Goal: Register for event/course

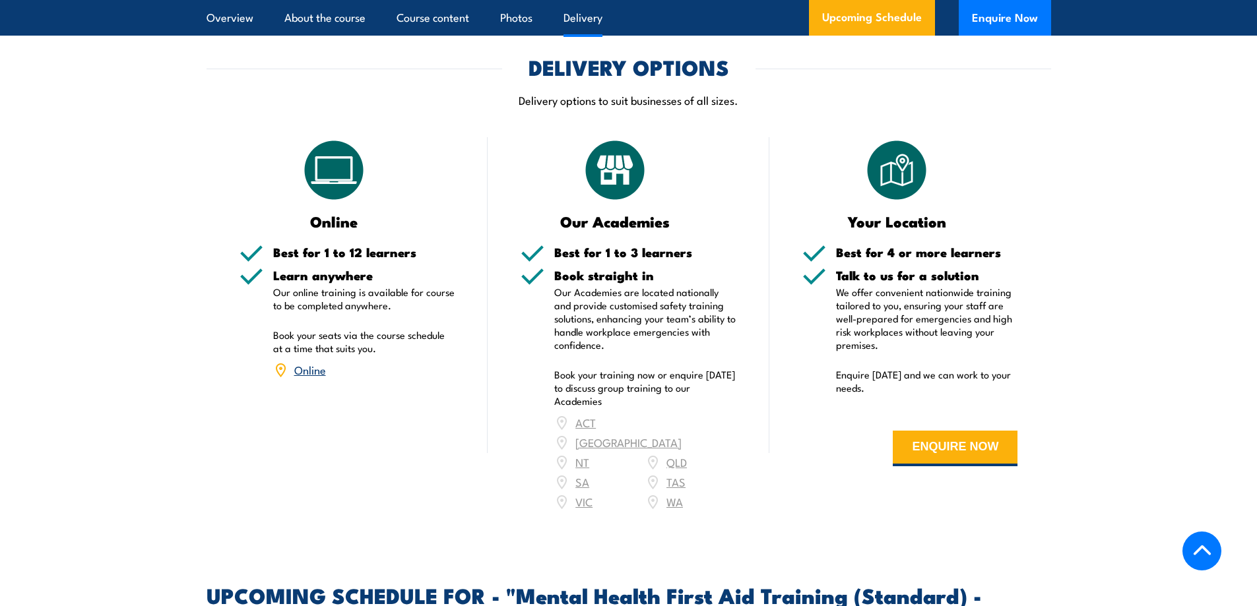
scroll to position [2178, 0]
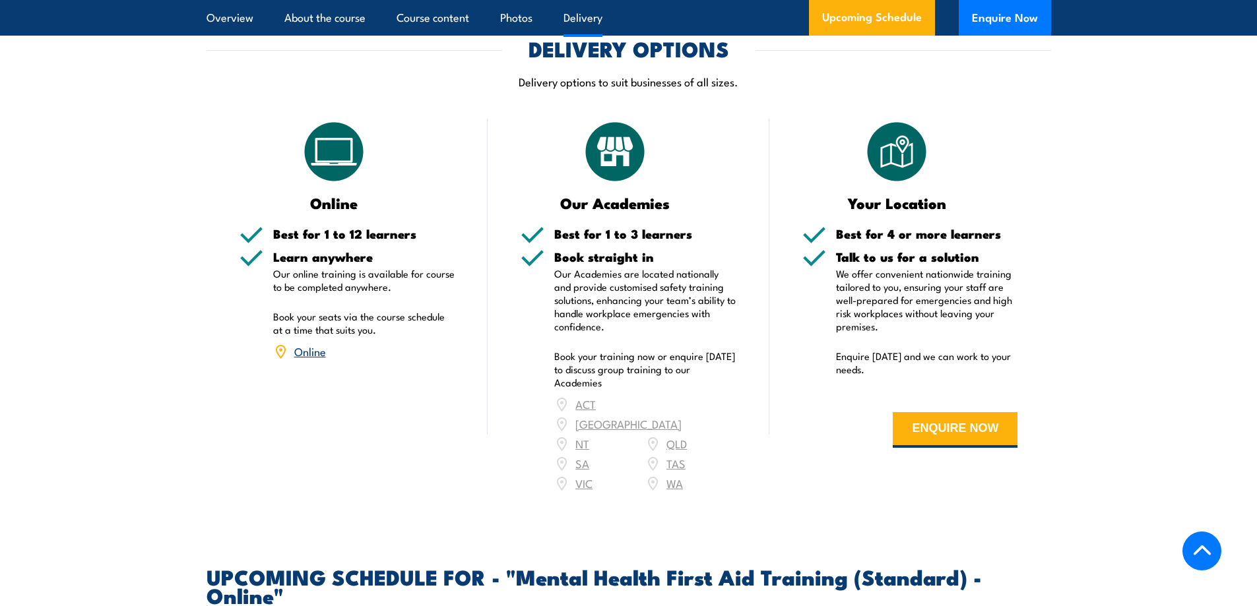
click at [686, 395] on div "ACT [GEOGRAPHIC_DATA] NT [GEOGRAPHIC_DATA] SA TAS [GEOGRAPHIC_DATA] [GEOGRAPHIC…" at bounding box center [645, 444] width 182 height 99
drag, startPoint x: 686, startPoint y: 387, endPoint x: 1151, endPoint y: 302, distance: 473.1
click at [1152, 303] on section "DELIVERY OPTIONS Delivery options to suit businesses of all sizes. Online Best …" at bounding box center [628, 274] width 1257 height 471
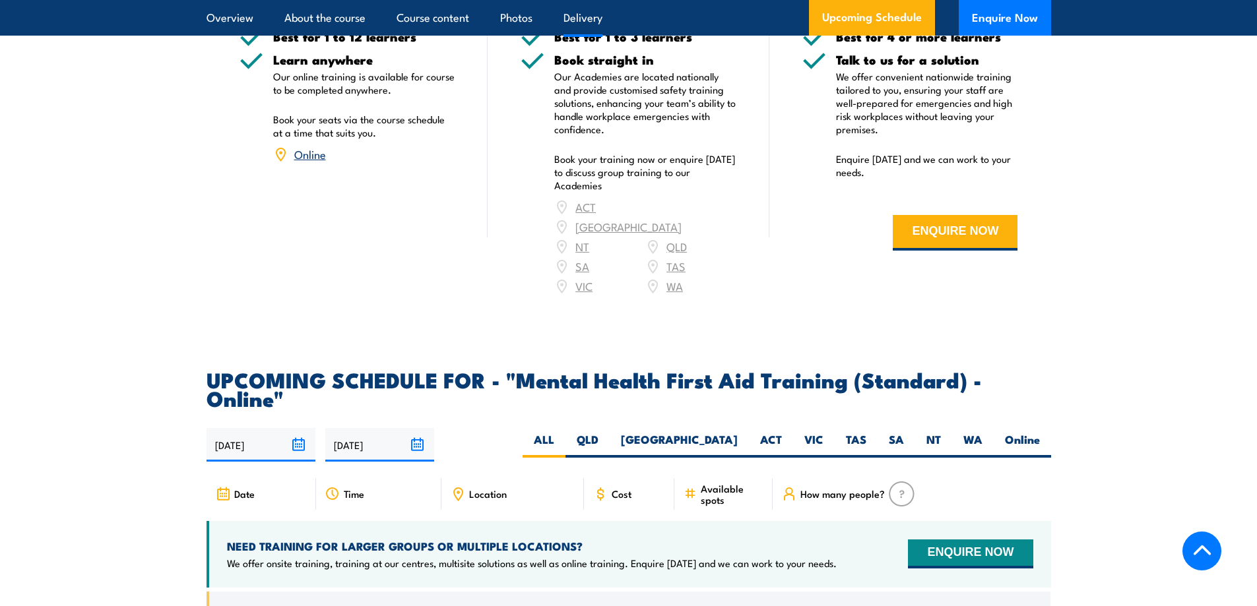
scroll to position [2376, 0]
click at [721, 432] on label "[GEOGRAPHIC_DATA]" at bounding box center [679, 445] width 139 height 26
click at [738, 432] on input "[GEOGRAPHIC_DATA]" at bounding box center [742, 436] width 9 height 9
radio input "true"
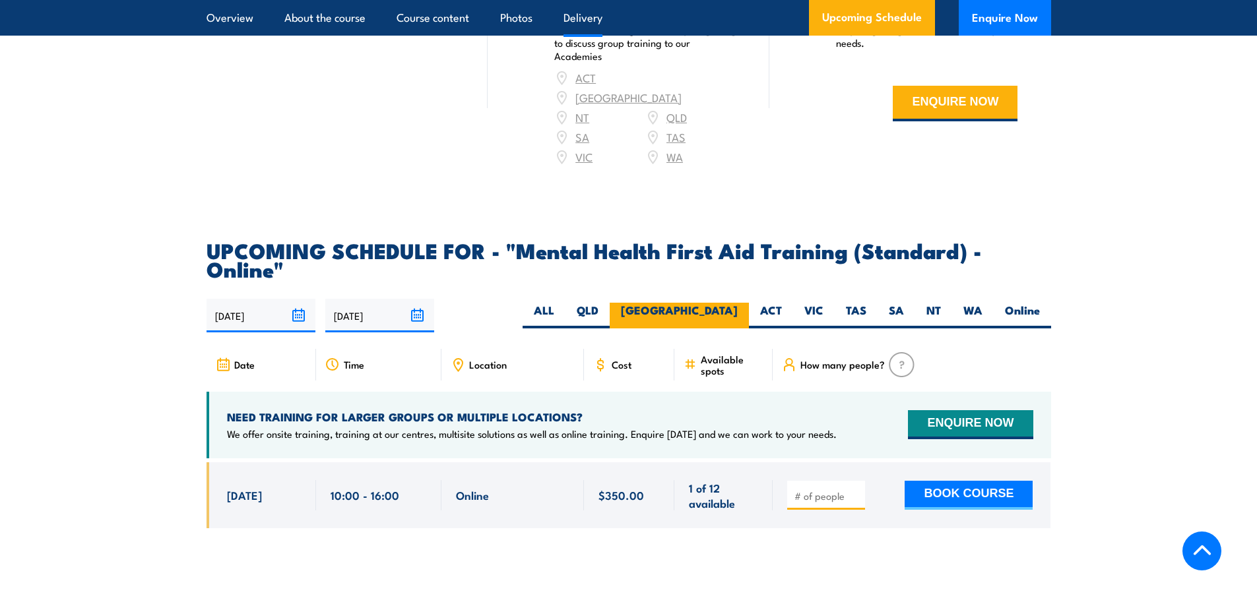
scroll to position [2508, 0]
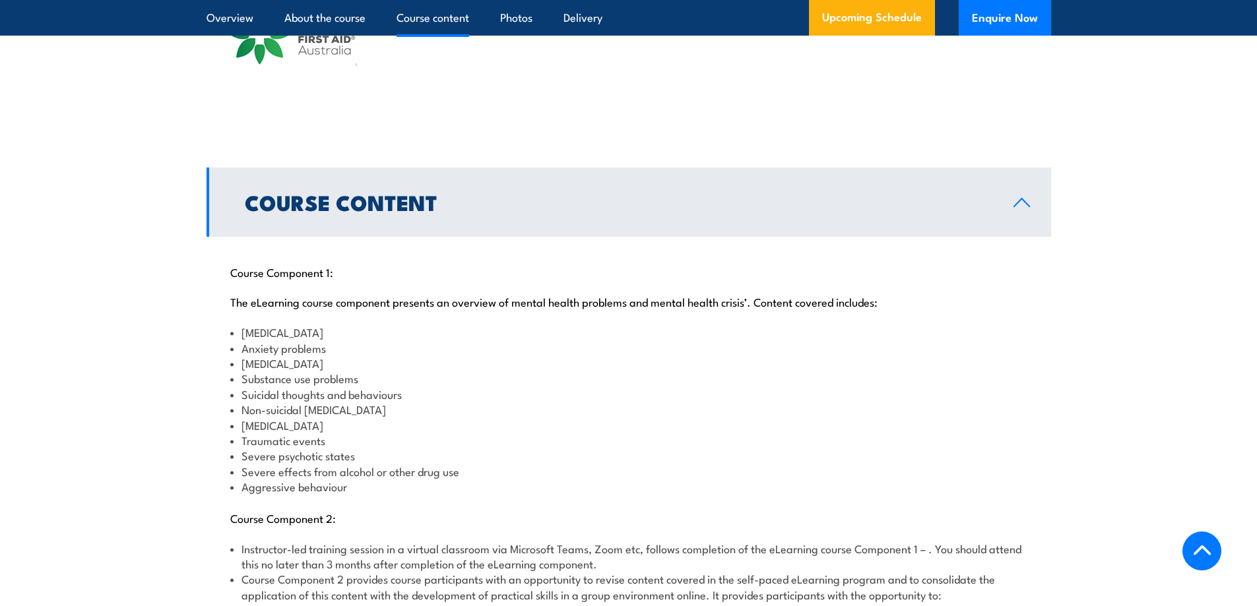
scroll to position [1060, 0]
